Goal: Find specific page/section: Find specific page/section

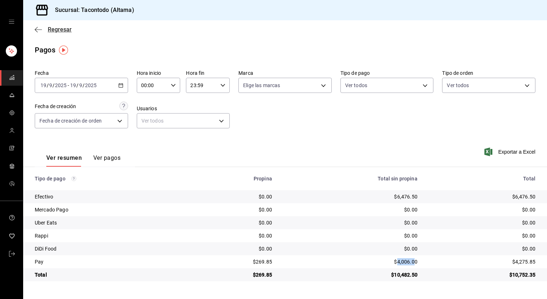
click at [52, 27] on span "Regresar" at bounding box center [60, 29] width 24 height 7
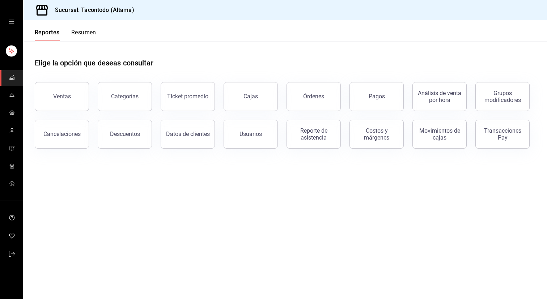
click at [94, 35] on button "Resumen" at bounding box center [83, 35] width 25 height 12
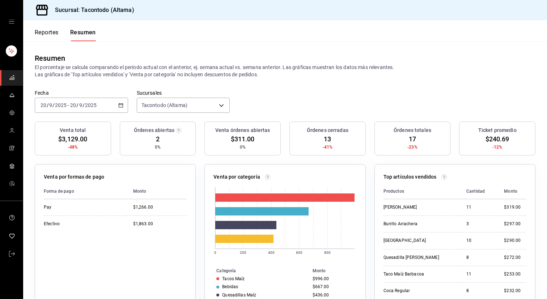
click at [47, 39] on button "Reportes" at bounding box center [47, 35] width 24 height 12
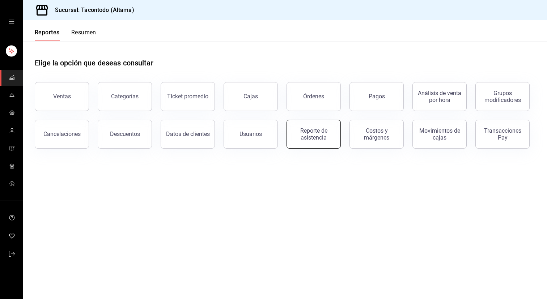
click at [300, 142] on button "Reporte de asistencia" at bounding box center [313, 134] width 54 height 29
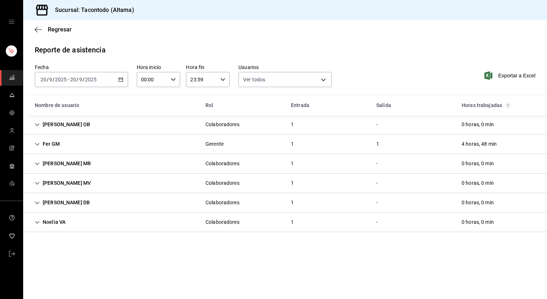
click at [39, 127] on icon "Cell" at bounding box center [37, 124] width 5 height 5
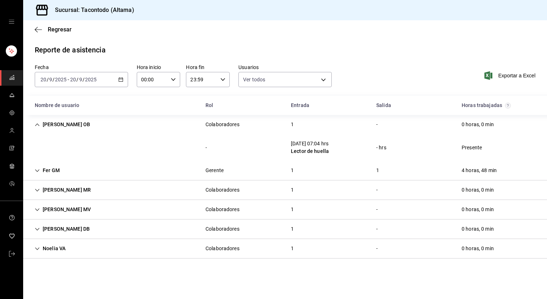
click at [36, 173] on div "Fer GM" at bounding box center [47, 170] width 37 height 13
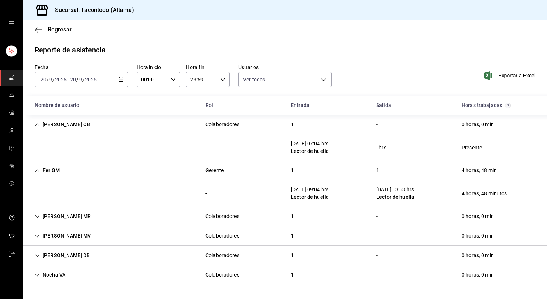
click at [35, 219] on div "[PERSON_NAME] MR" at bounding box center [63, 216] width 68 height 13
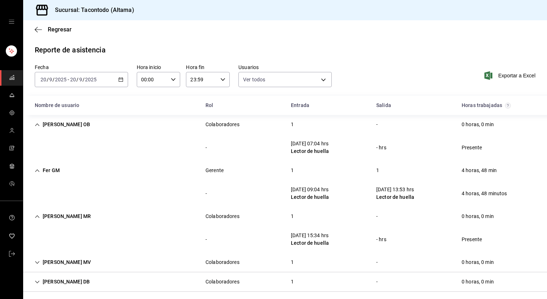
scroll to position [24, 0]
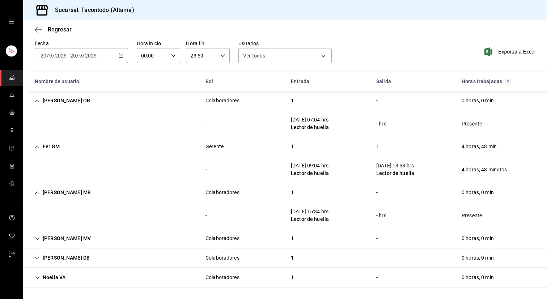
click at [36, 239] on icon "Cell" at bounding box center [37, 238] width 5 height 5
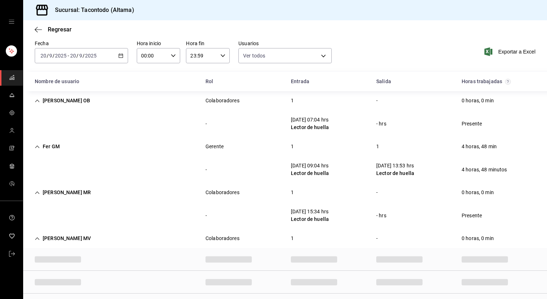
scroll to position [50, 0]
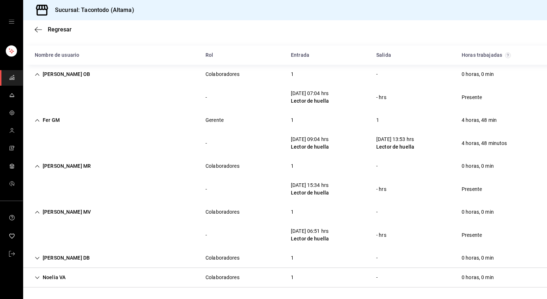
click at [38, 257] on icon "Cell" at bounding box center [37, 258] width 5 height 5
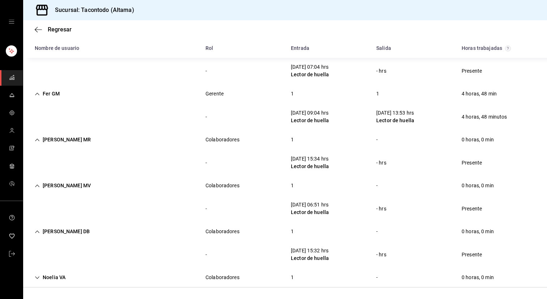
click at [38, 279] on icon "Cell" at bounding box center [37, 277] width 5 height 5
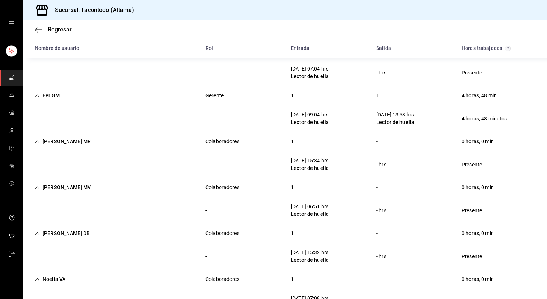
scroll to position [0, 0]
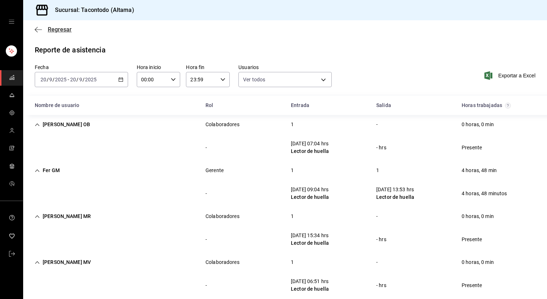
click at [53, 29] on span "Regresar" at bounding box center [60, 29] width 24 height 7
